Goal: Transaction & Acquisition: Purchase product/service

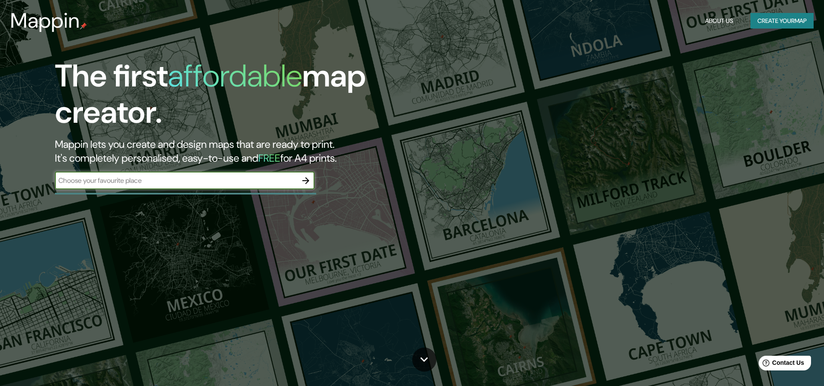
click at [213, 182] on input "text" at bounding box center [176, 181] width 242 height 10
type input "splash&grow"
click at [308, 180] on icon "button" at bounding box center [305, 180] width 7 height 7
click at [119, 179] on input "text" at bounding box center [176, 181] width 242 height 10
type input "mexicali"
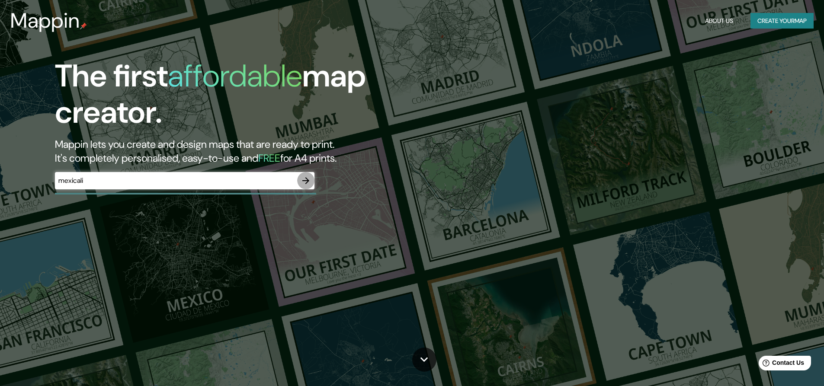
click at [308, 180] on icon "button" at bounding box center [305, 180] width 7 height 7
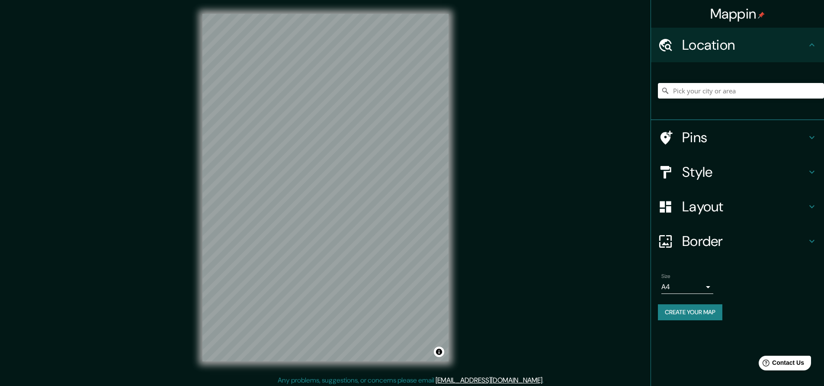
click at [464, 313] on div "Mappin Location Pins Style Layout Border Choose a border. Hint : you can make l…" at bounding box center [412, 194] width 824 height 389
click at [512, 299] on div "Mappin Location Pins Style Layout Border Choose a border. Hint : you can make l…" at bounding box center [412, 194] width 824 height 389
click at [714, 88] on input "Pick your city or area" at bounding box center [741, 91] width 166 height 16
